Goal: Task Accomplishment & Management: Complete application form

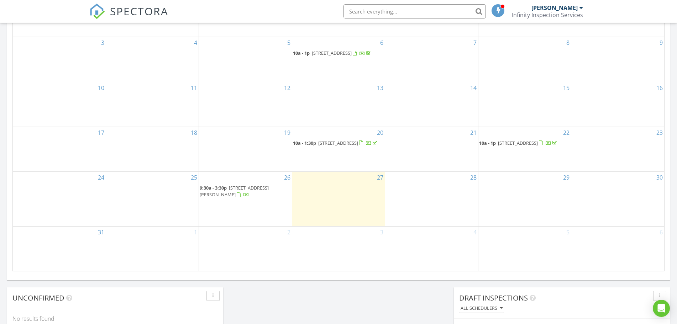
scroll to position [382, 0]
click at [439, 205] on td "28" at bounding box center [431, 198] width 93 height 55
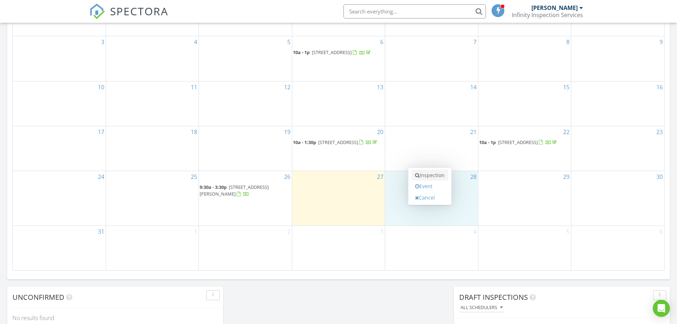
click at [440, 178] on link "Inspection" at bounding box center [430, 175] width 37 height 11
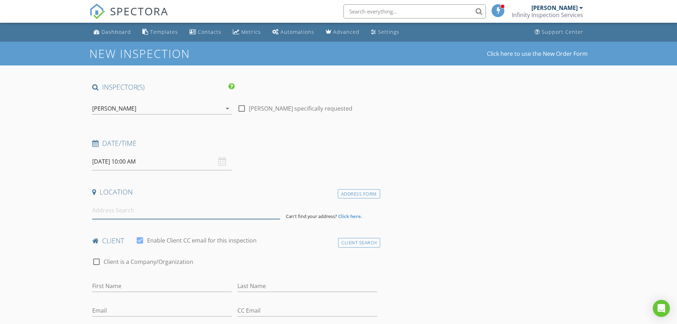
click at [150, 209] on input at bounding box center [186, 210] width 188 height 17
type input "2623 County Rd 600 N, El Paso, IL, USA"
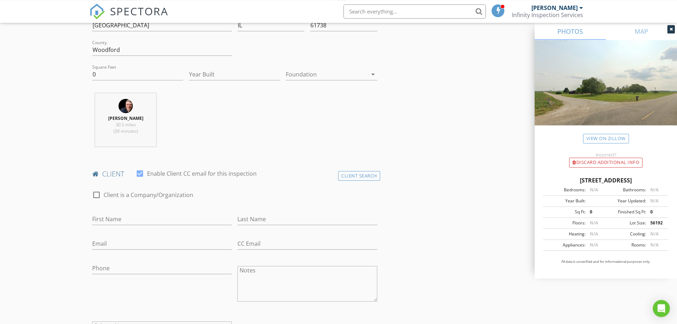
scroll to position [218, 0]
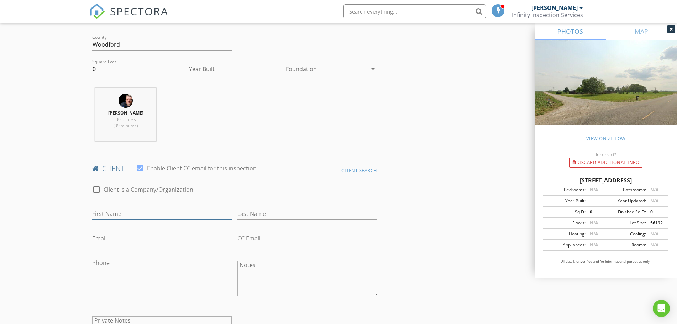
click at [172, 213] on input "First Name" at bounding box center [162, 214] width 140 height 12
type input "[PERSON_NAME]"
click at [117, 235] on input "Email" at bounding box center [162, 239] width 140 height 12
paste input "[EMAIL_ADDRESS][PERSON_NAME][DOMAIN_NAME]"
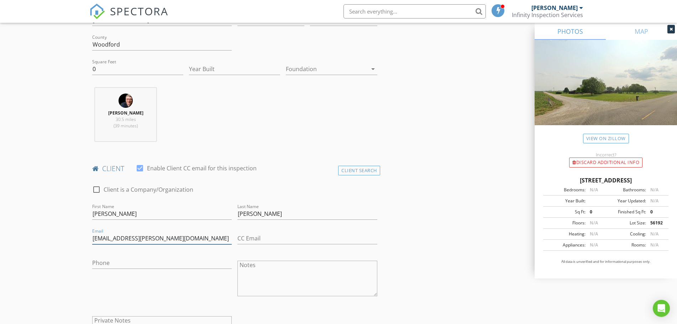
type input "[EMAIL_ADDRESS][PERSON_NAME][DOMAIN_NAME]"
click at [130, 262] on input "Phone" at bounding box center [162, 263] width 140 height 12
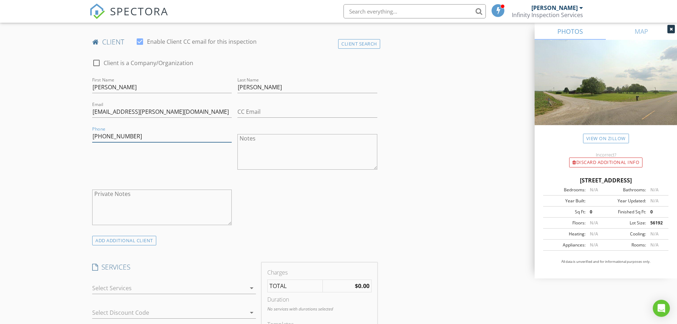
scroll to position [363, 0]
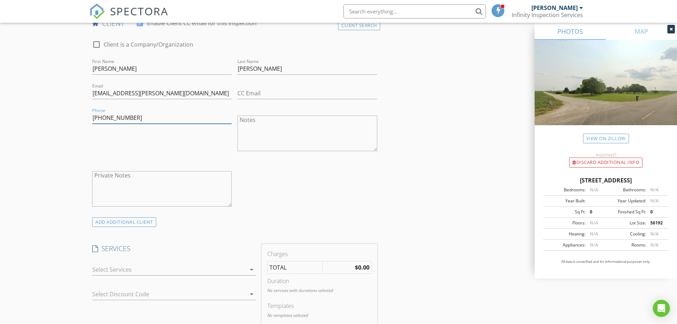
type input "[PHONE_NUMBER]"
click at [131, 273] on div at bounding box center [169, 269] width 154 height 11
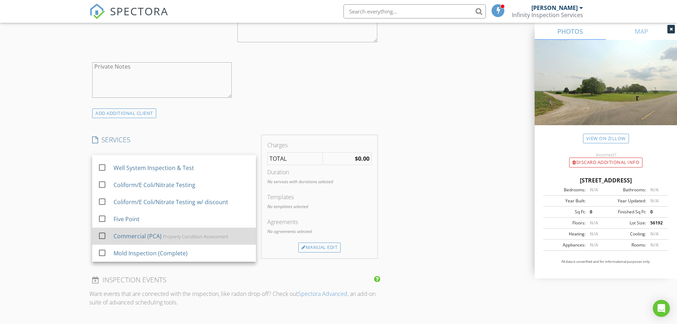
scroll to position [98, 0]
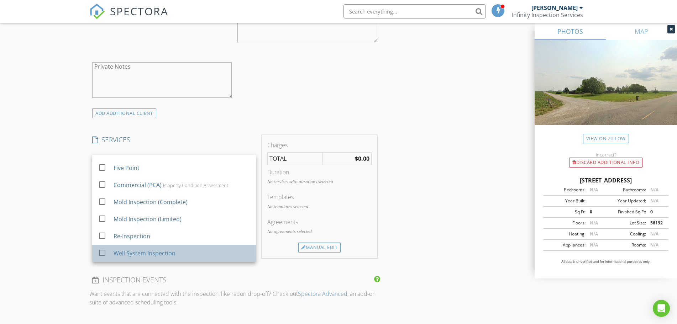
click at [167, 257] on div "Well System Inspection" at bounding box center [145, 253] width 62 height 9
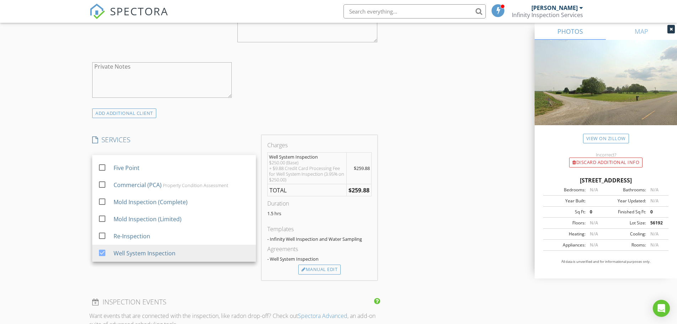
click at [60, 219] on div "New Inspection Click here to use the New Order Form INSPECTOR(S) check_box Sam …" at bounding box center [338, 194] width 677 height 1248
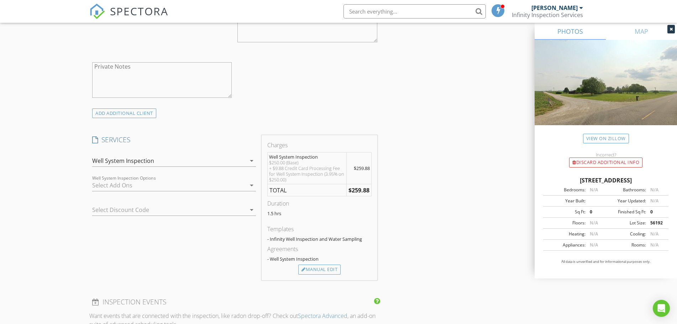
click at [144, 187] on div at bounding box center [169, 185] width 154 height 11
click at [144, 187] on div "Add OnColiform/E Coli/Nitrate" at bounding box center [153, 187] width 81 height 9
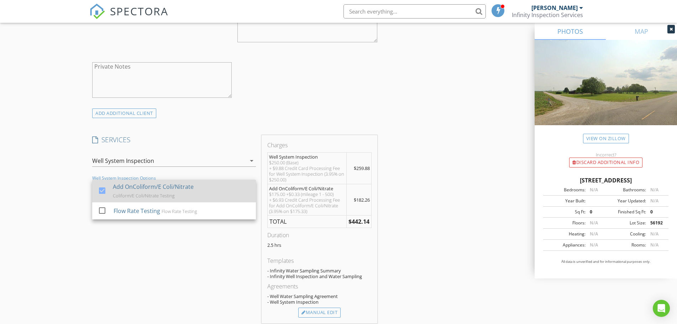
click at [101, 190] on div at bounding box center [102, 191] width 12 height 12
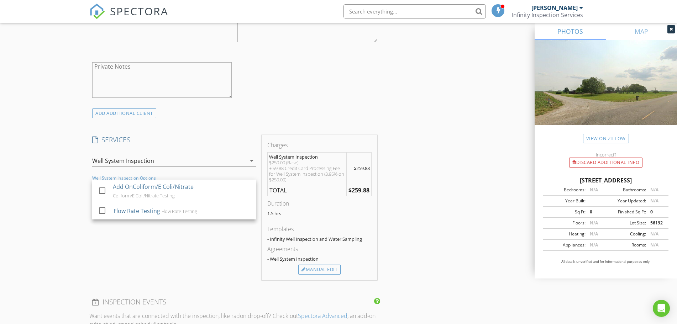
click at [204, 162] on div "Well System Inspection" at bounding box center [169, 160] width 154 height 11
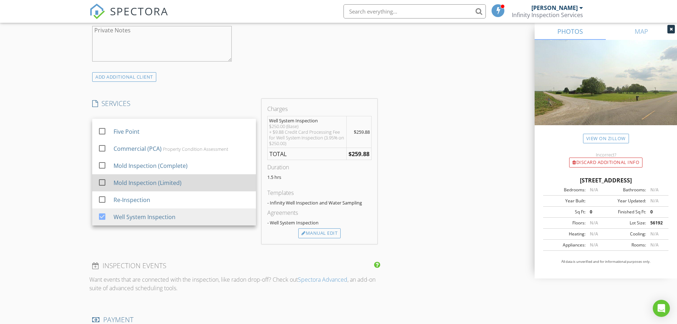
scroll to position [51, 0]
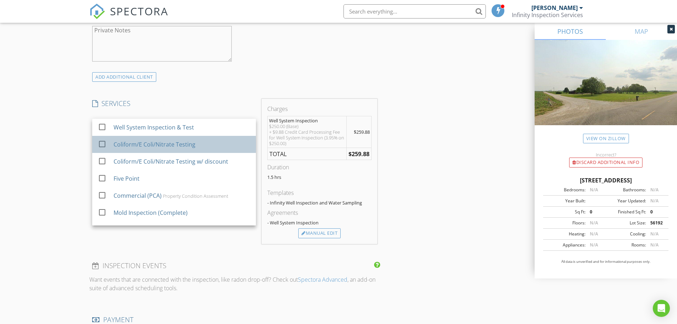
click at [183, 144] on div "Coliform/E Coli/Nitrate Testing" at bounding box center [155, 144] width 82 height 9
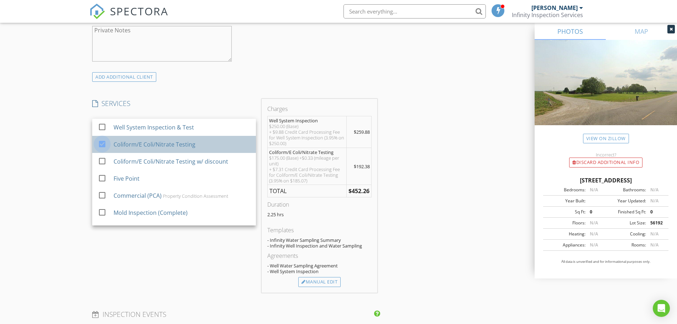
click at [103, 147] on div at bounding box center [102, 144] width 12 height 12
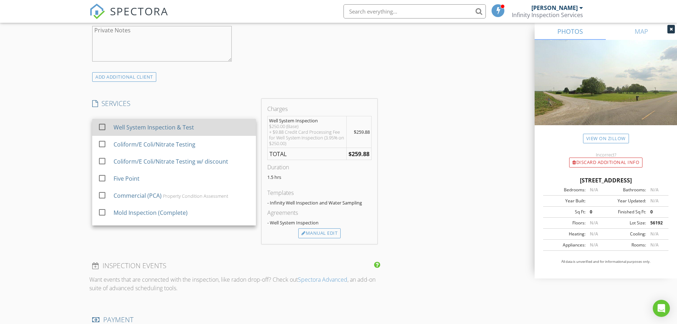
click at [104, 129] on div at bounding box center [102, 127] width 12 height 12
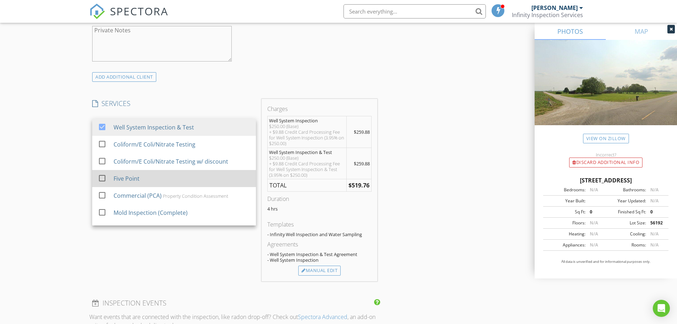
scroll to position [98, 0]
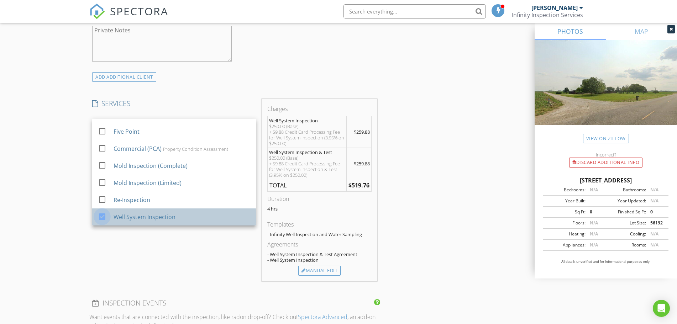
click at [104, 218] on div at bounding box center [102, 217] width 12 height 12
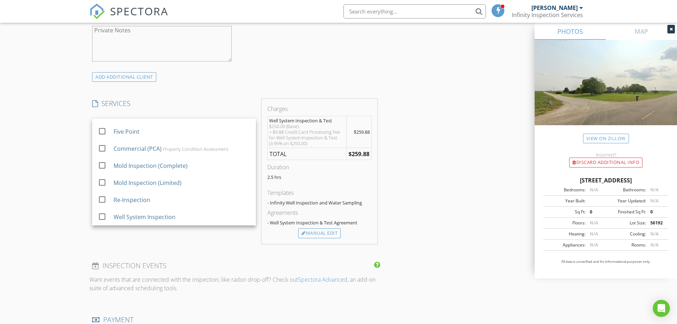
click at [70, 169] on div "New Inspection Click here to use the New Order Form INSPECTOR(S) check_box Sam …" at bounding box center [338, 157] width 677 height 1248
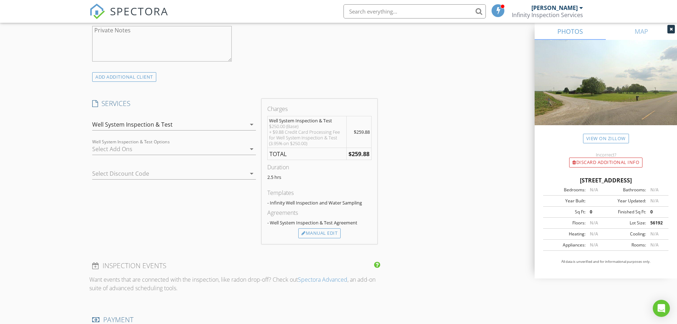
click at [141, 150] on div at bounding box center [169, 148] width 154 height 11
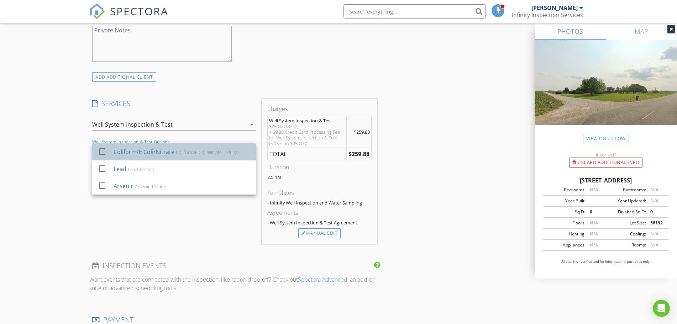
click at [146, 155] on div "Coliform/E Coli/Nitrate" at bounding box center [144, 152] width 61 height 9
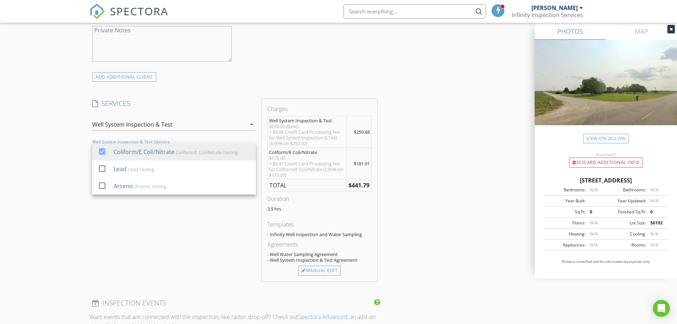
click at [147, 126] on div "Well System Inspection & Test" at bounding box center [132, 124] width 80 height 6
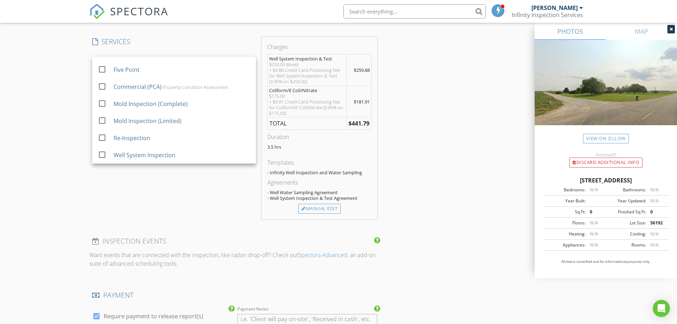
scroll to position [581, 0]
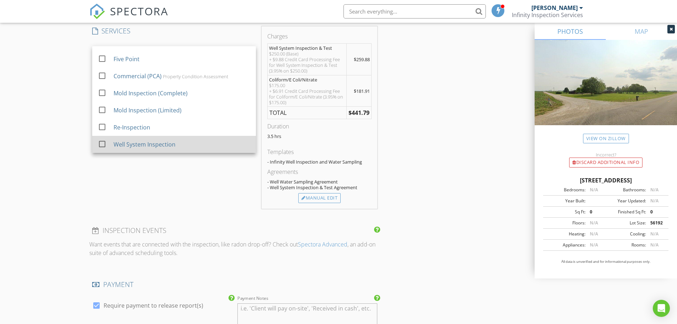
click at [138, 145] on div "Well System Inspection" at bounding box center [145, 144] width 62 height 9
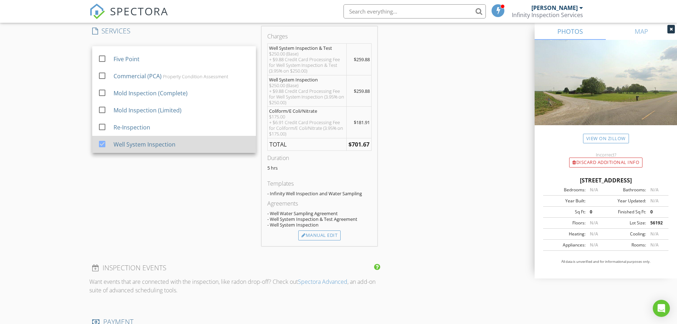
scroll to position [0, 0]
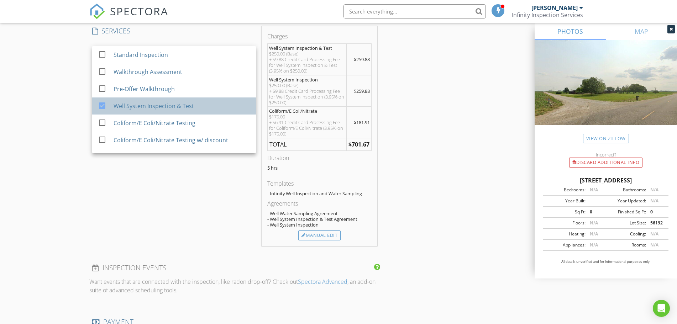
click at [142, 108] on div "Well System Inspection & Test" at bounding box center [154, 106] width 80 height 9
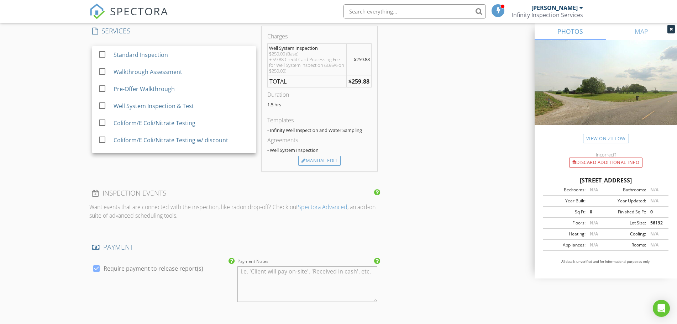
click at [77, 92] on div "New Inspection Click here to use the New Order Form INSPECTOR(S) check_box Sam …" at bounding box center [338, 85] width 677 height 1248
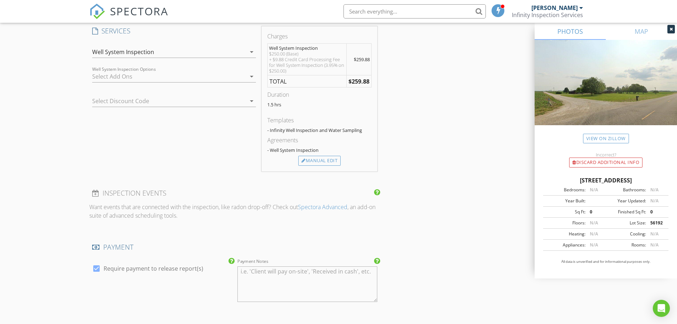
click at [143, 77] on div at bounding box center [169, 76] width 154 height 11
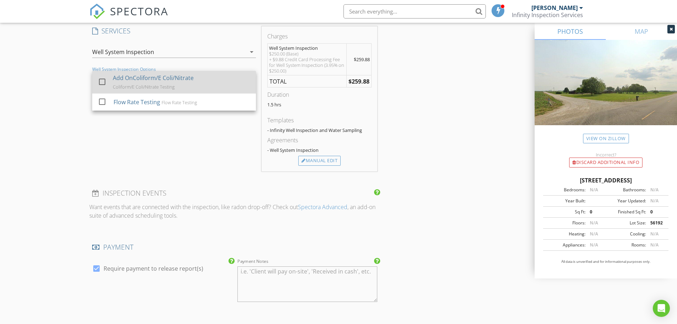
click at [151, 84] on div "Coliform/E Coli/Nitrate Testing" at bounding box center [144, 87] width 62 height 6
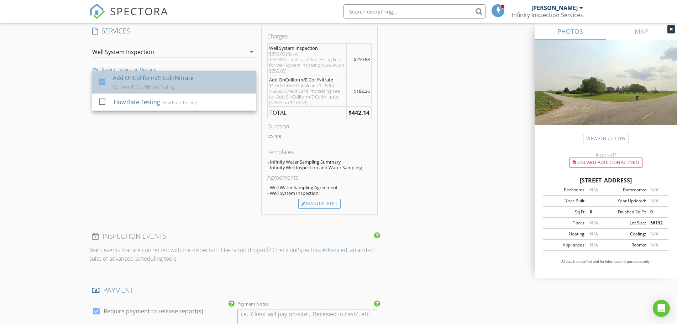
click at [136, 82] on div "Add OnColiform/E Coli/Nitrate" at bounding box center [153, 78] width 81 height 9
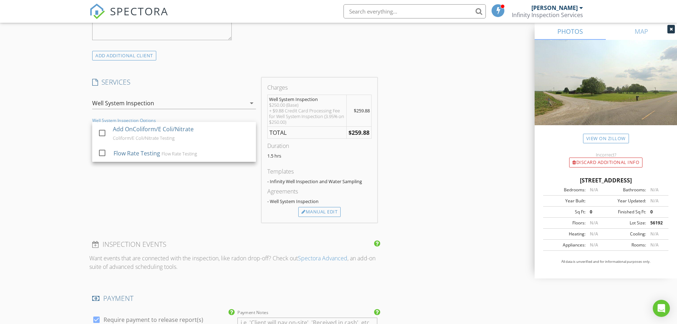
scroll to position [508, 0]
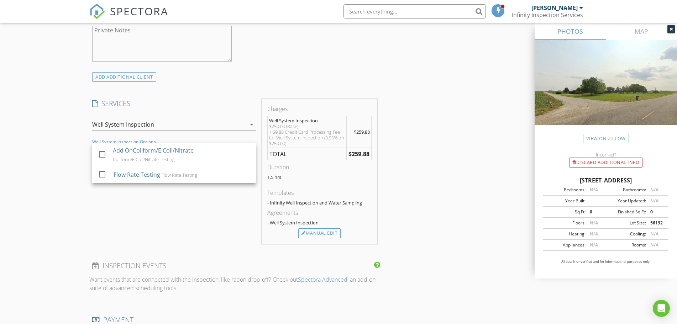
click at [143, 124] on div "Well System Inspection" at bounding box center [123, 124] width 62 height 6
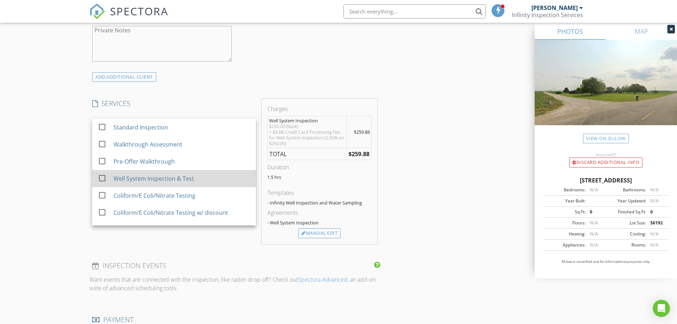
click at [158, 182] on div "Well System Inspection & Test" at bounding box center [154, 178] width 80 height 9
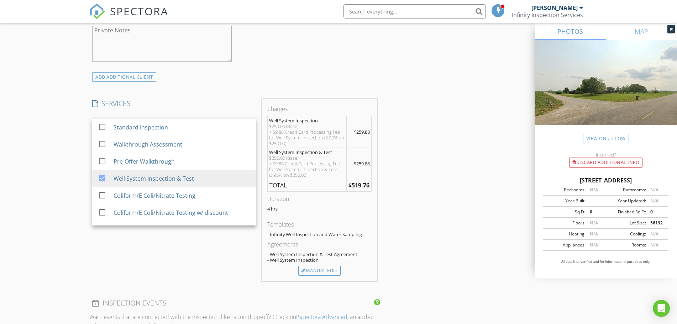
click at [73, 179] on div "New Inspection Click here to use the New Order Form INSPECTOR(S) check_box Sam …" at bounding box center [338, 175] width 677 height 1285
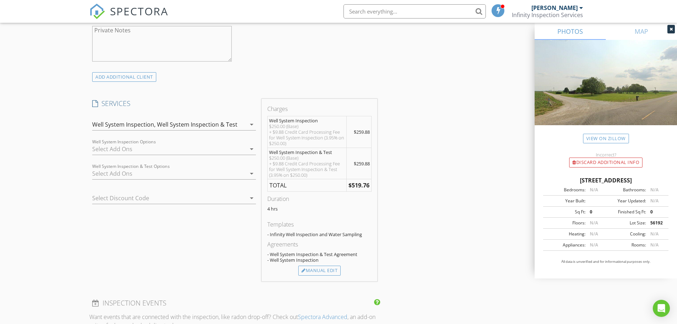
click at [139, 151] on div at bounding box center [169, 148] width 154 height 11
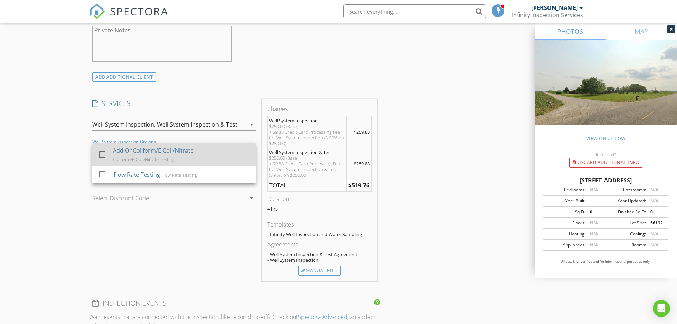
click at [139, 151] on div "Add OnColiform/E Coli/Nitrate" at bounding box center [153, 150] width 81 height 9
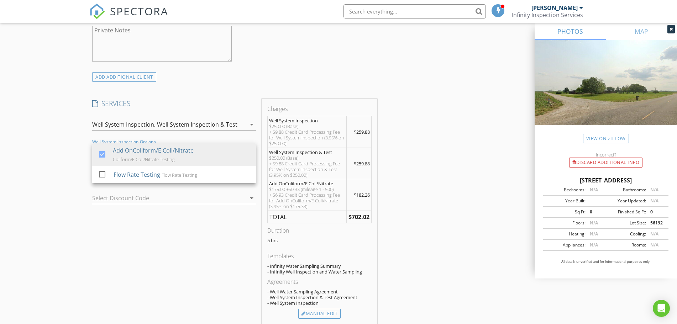
click at [66, 157] on div "New Inspection Click here to use the New Order Form INSPECTOR(S) check_box Sam …" at bounding box center [338, 197] width 677 height 1328
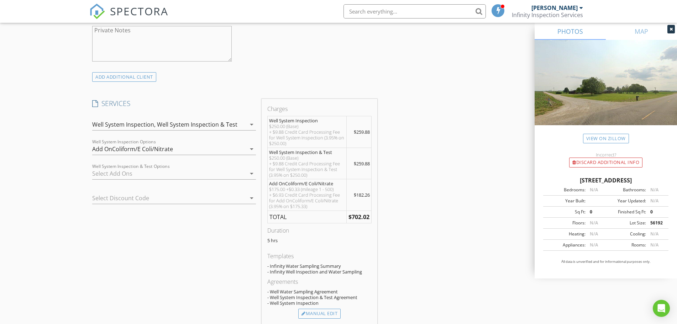
click at [241, 124] on div "Well System Inspection, Well System Inspection & Test" at bounding box center [169, 124] width 154 height 11
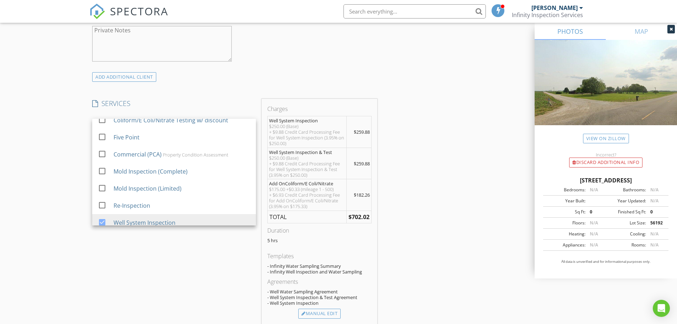
scroll to position [94, 0]
click at [148, 220] on div "Well System Inspection" at bounding box center [145, 221] width 62 height 9
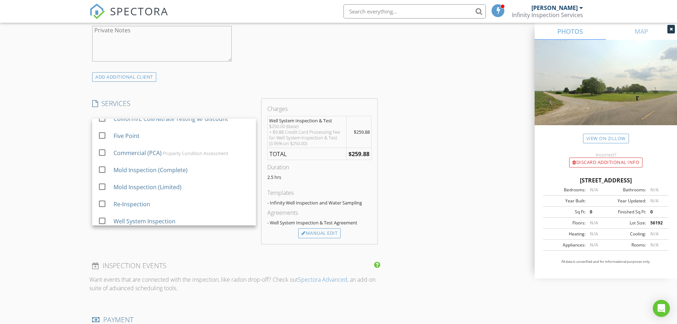
click at [47, 141] on div "New Inspection Click here to use the New Order Form INSPECTOR(S) check_box Sam …" at bounding box center [338, 157] width 677 height 1248
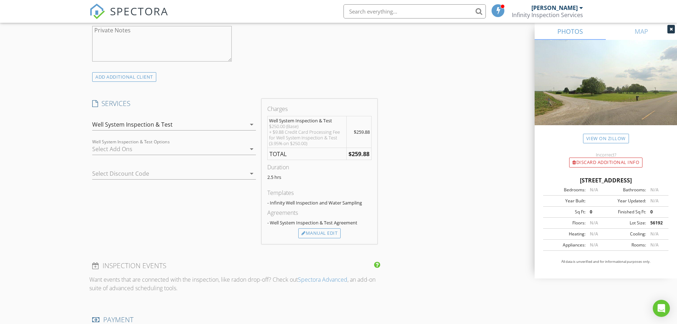
click at [162, 148] on div at bounding box center [169, 148] width 154 height 11
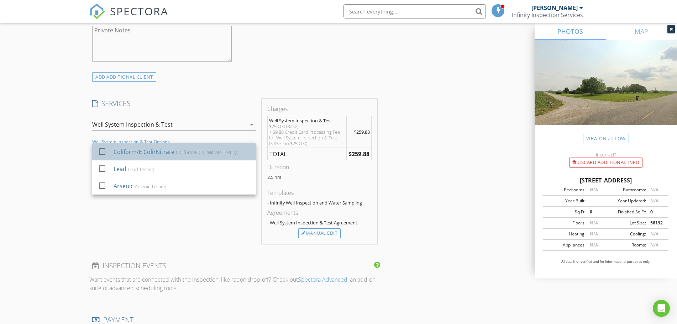
click at [156, 148] on div "Coliform/E Coli/Nitrate" at bounding box center [144, 152] width 61 height 9
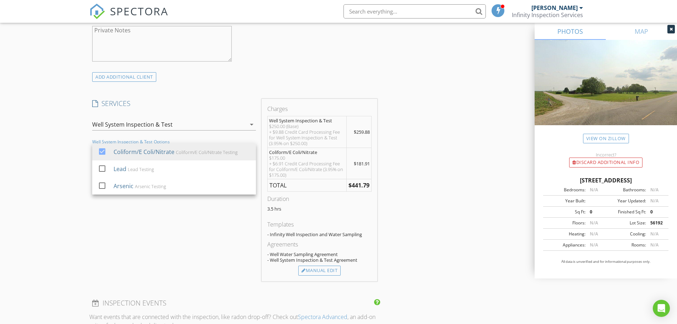
click at [75, 135] on div "New Inspection Click here to use the New Order Form INSPECTOR(S) check_box Sam …" at bounding box center [338, 175] width 677 height 1285
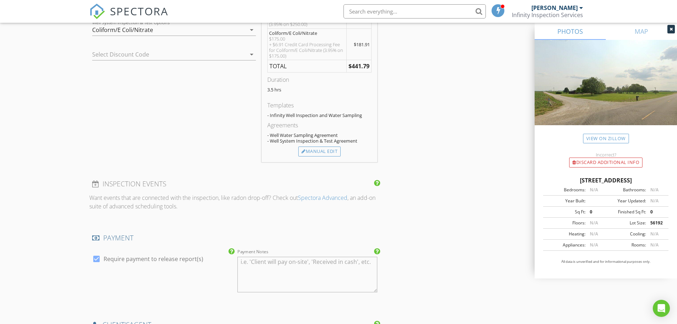
scroll to position [690, 0]
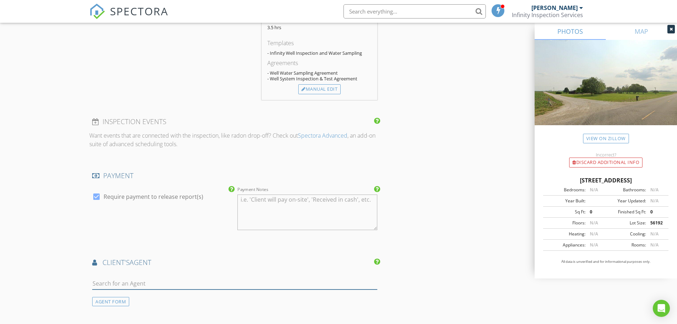
click at [161, 284] on input "text" at bounding box center [234, 284] width 285 height 12
type input "allr"
click at [127, 301] on div "[PERSON_NAME]" at bounding box center [135, 300] width 44 height 9
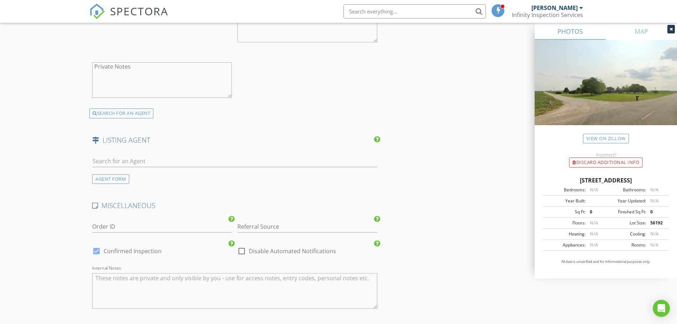
scroll to position [1213, 0]
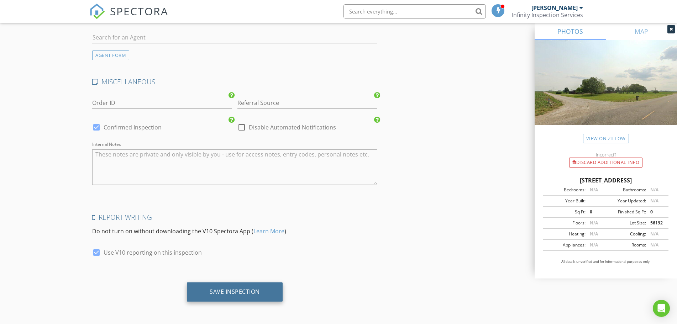
click at [263, 289] on div "Save Inspection" at bounding box center [235, 292] width 96 height 19
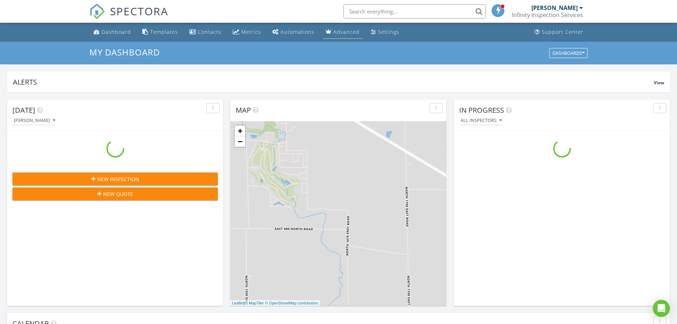
scroll to position [648, 678]
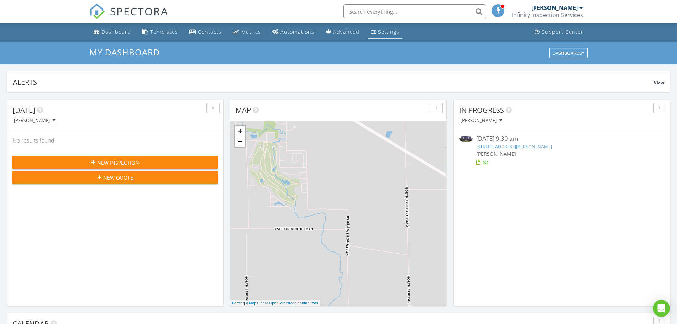
click at [378, 31] on div "Settings" at bounding box center [388, 31] width 21 height 7
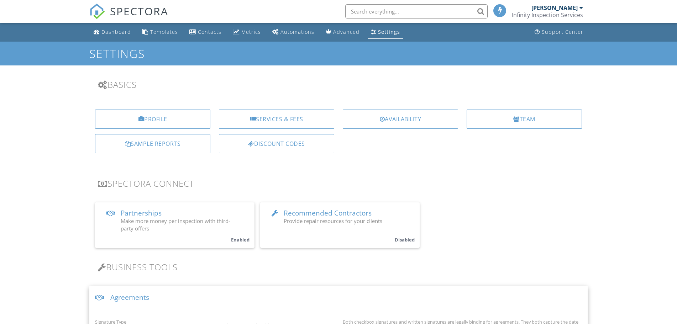
scroll to position [399, 0]
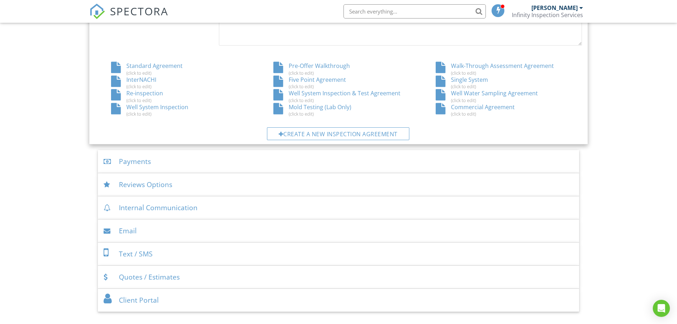
click at [331, 93] on div "Well System Inspection & Test Agreement (click to edit)" at bounding box center [338, 96] width 162 height 14
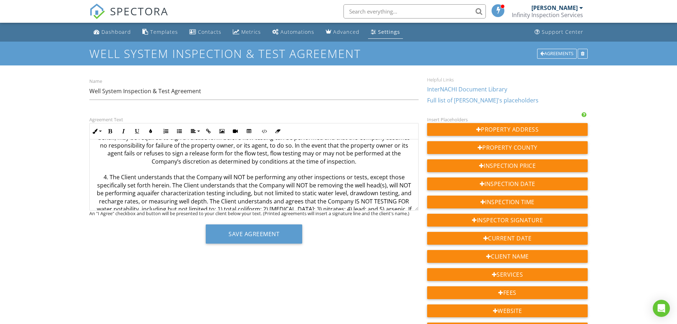
scroll to position [611, 0]
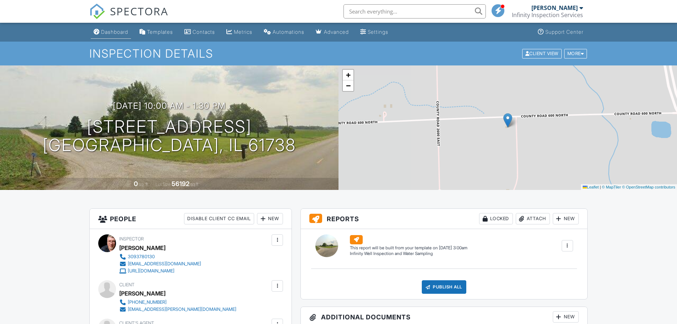
click at [112, 30] on div "Dashboard" at bounding box center [114, 32] width 27 height 6
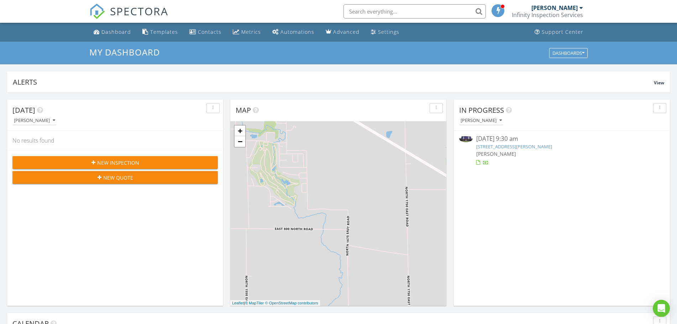
scroll to position [648, 678]
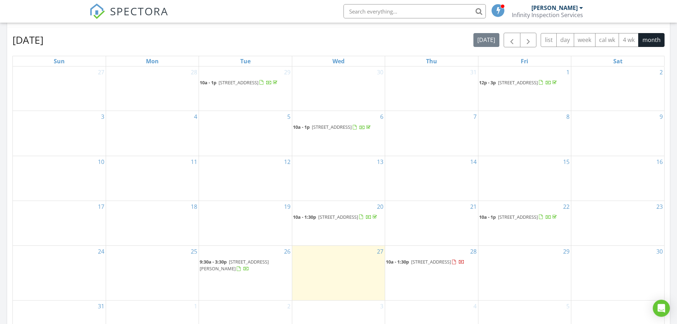
scroll to position [293, 0]
